Goal: Navigation & Orientation: Find specific page/section

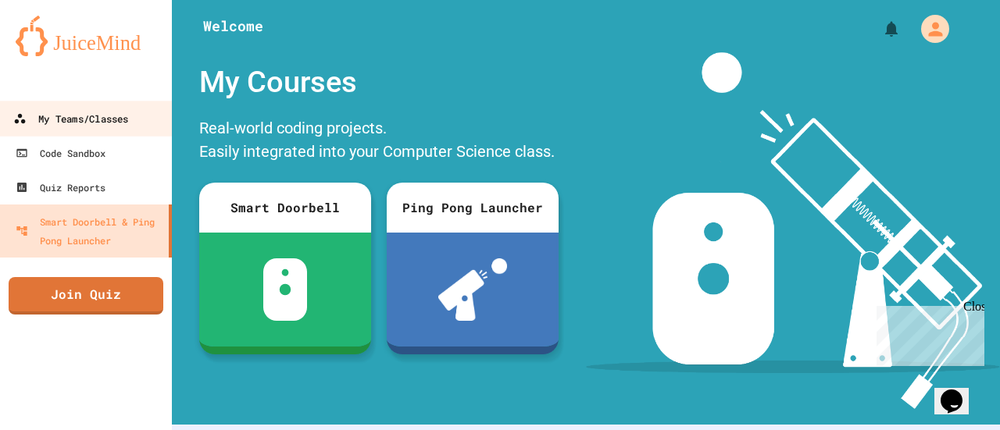
click at [144, 129] on link "My Teams/Classes" at bounding box center [86, 118] width 177 height 35
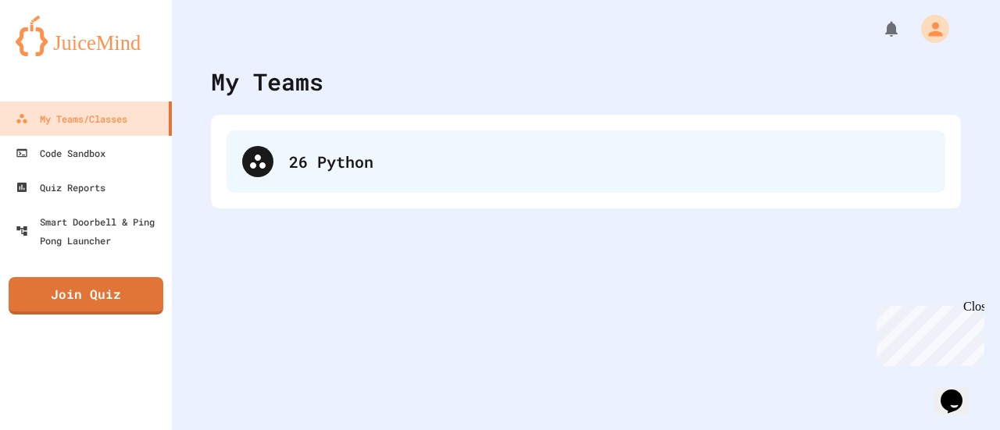
click at [352, 180] on div "26 Python" at bounding box center [586, 161] width 719 height 62
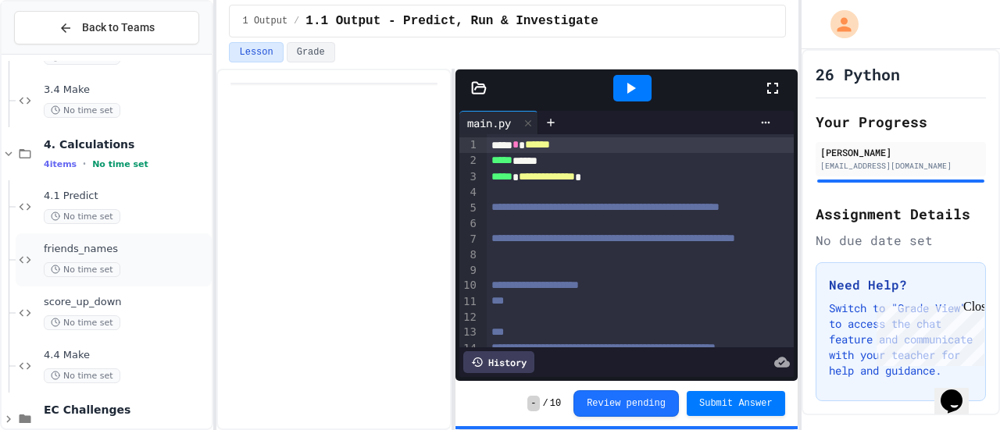
scroll to position [523, 0]
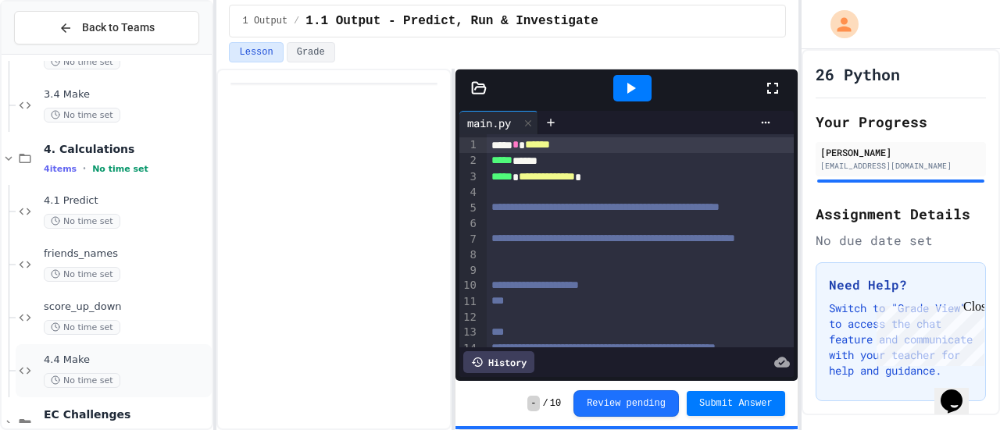
click at [78, 371] on div "4.4 Make No time set" at bounding box center [126, 371] width 165 height 34
